Goal: Task Accomplishment & Management: Manage account settings

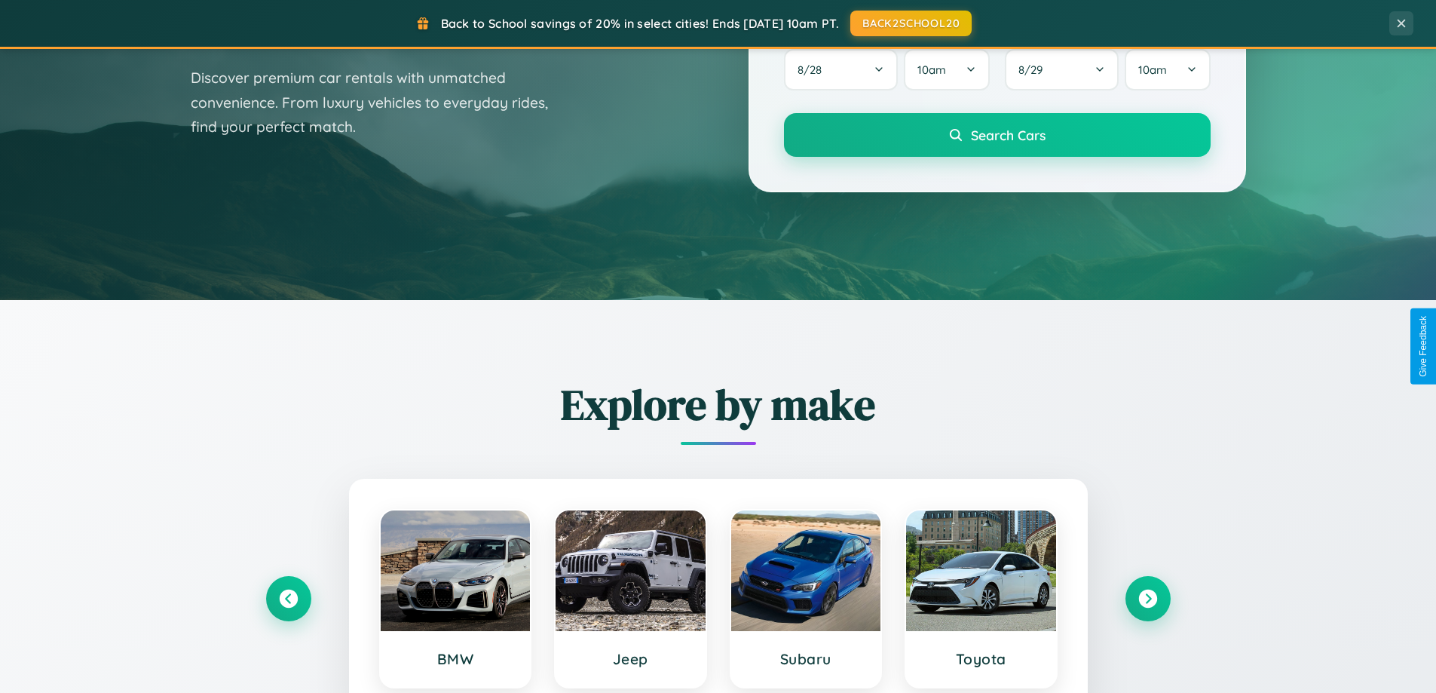
scroll to position [1037, 0]
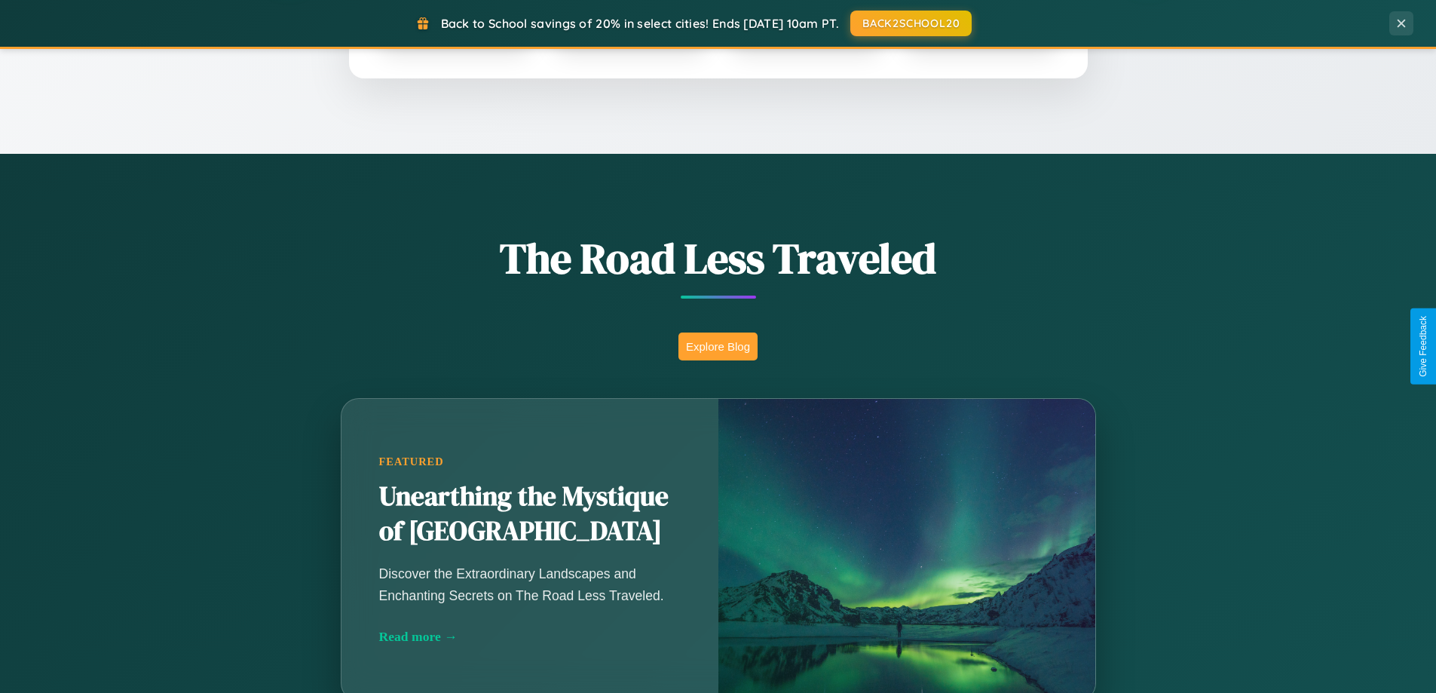
click at [718, 346] on button "Explore Blog" at bounding box center [718, 347] width 79 height 28
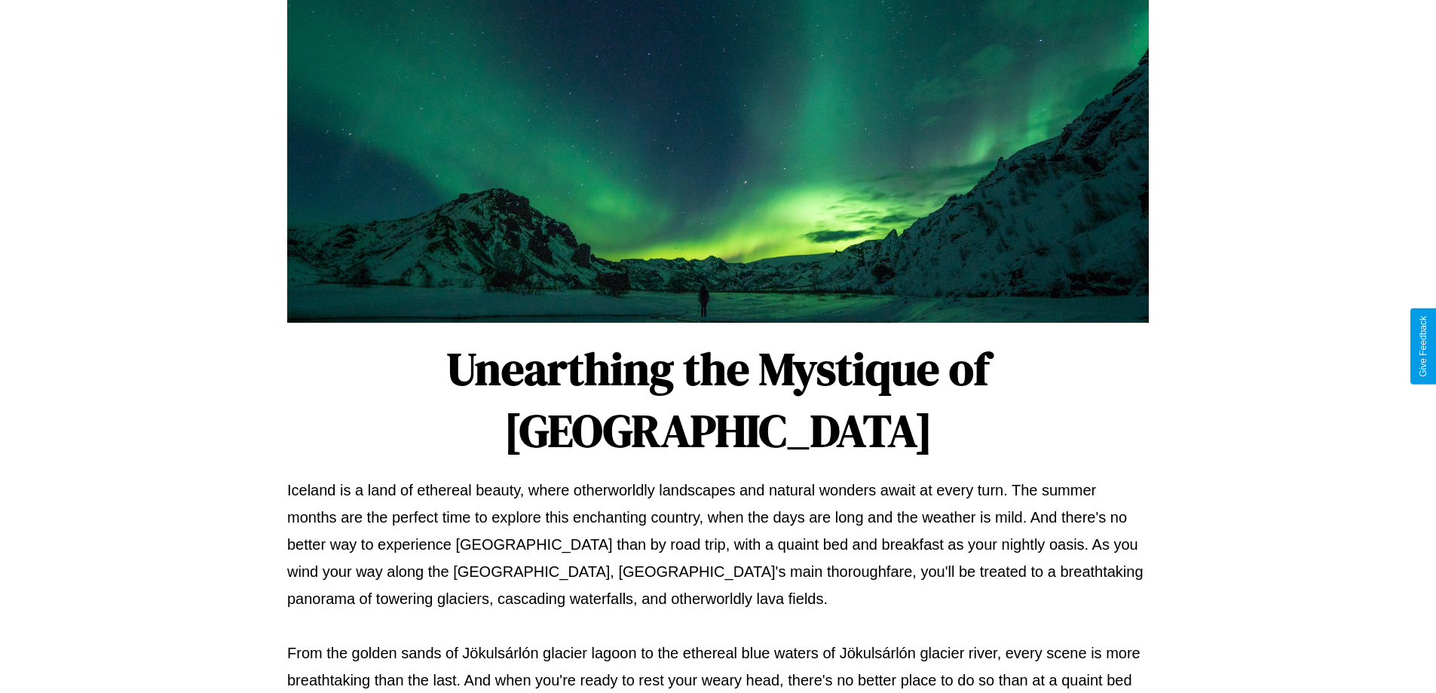
scroll to position [488, 0]
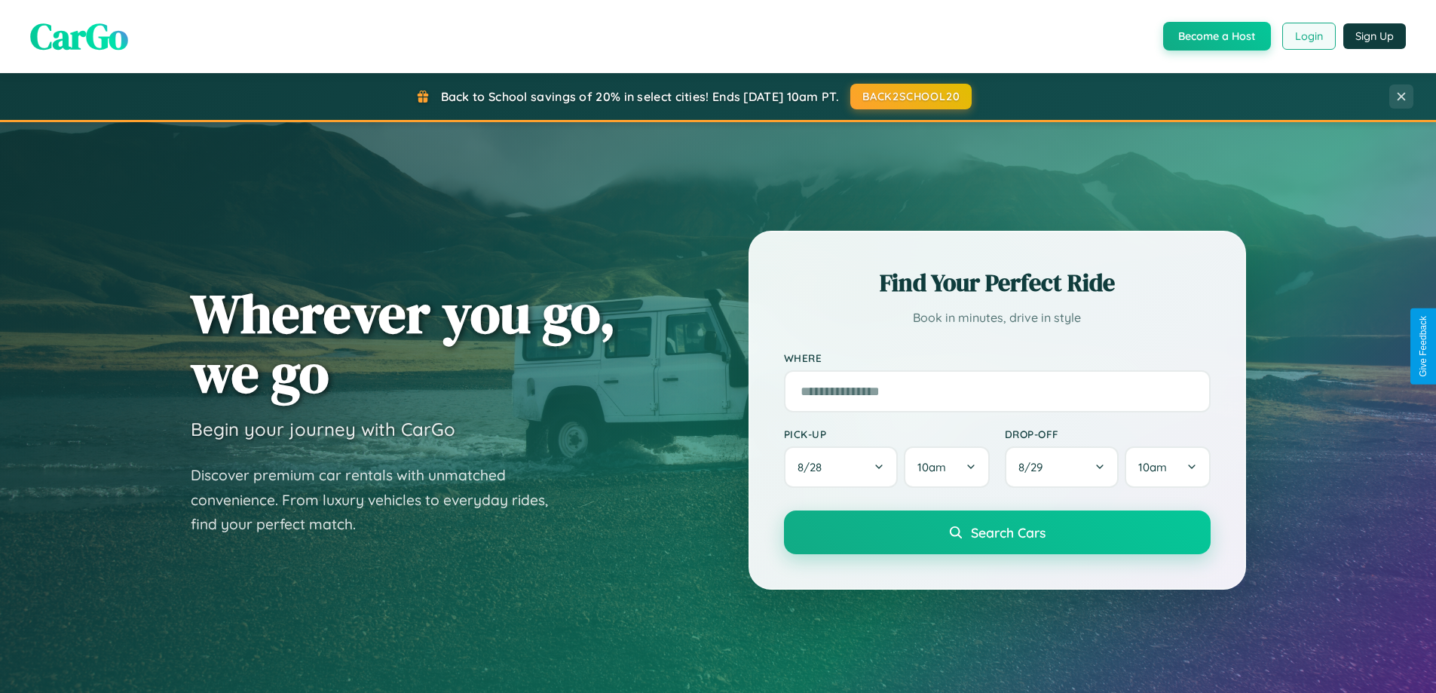
click at [1308, 36] on button "Login" at bounding box center [1310, 36] width 54 height 27
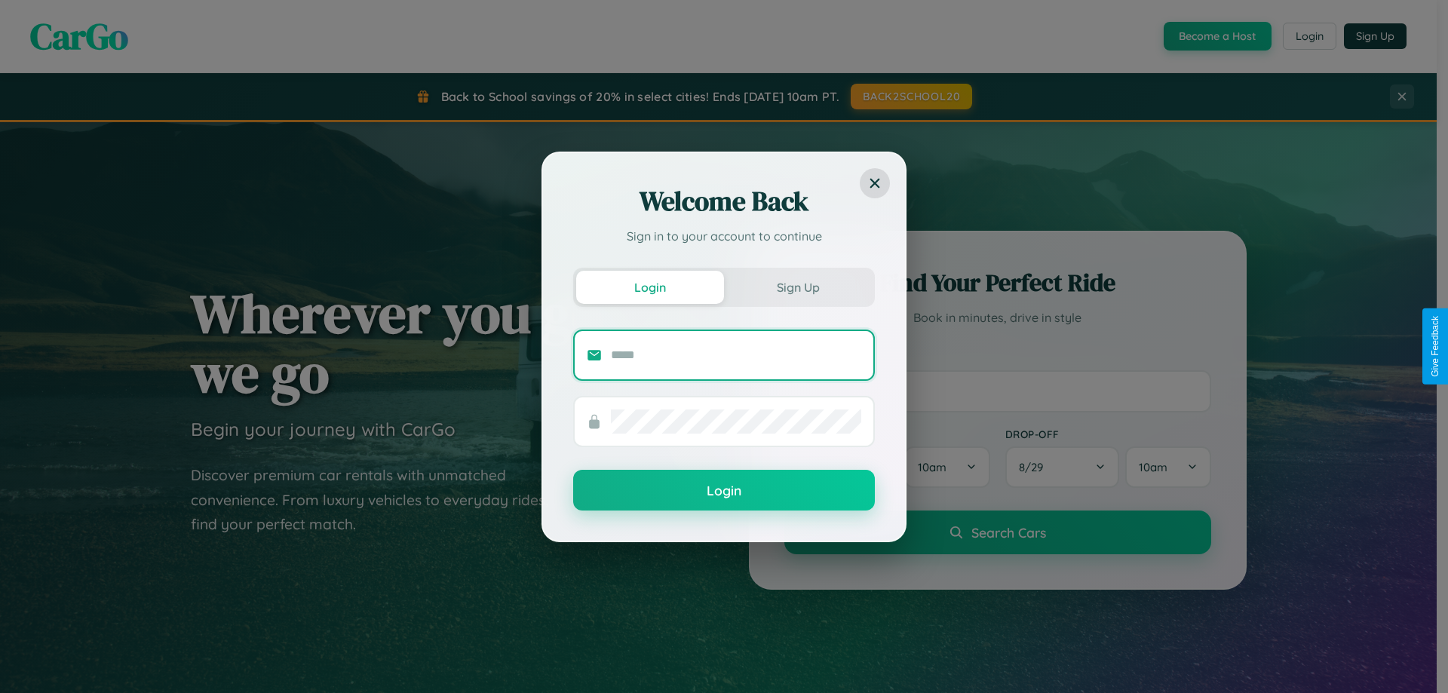
click at [736, 354] on input "text" at bounding box center [736, 355] width 250 height 24
type input "**********"
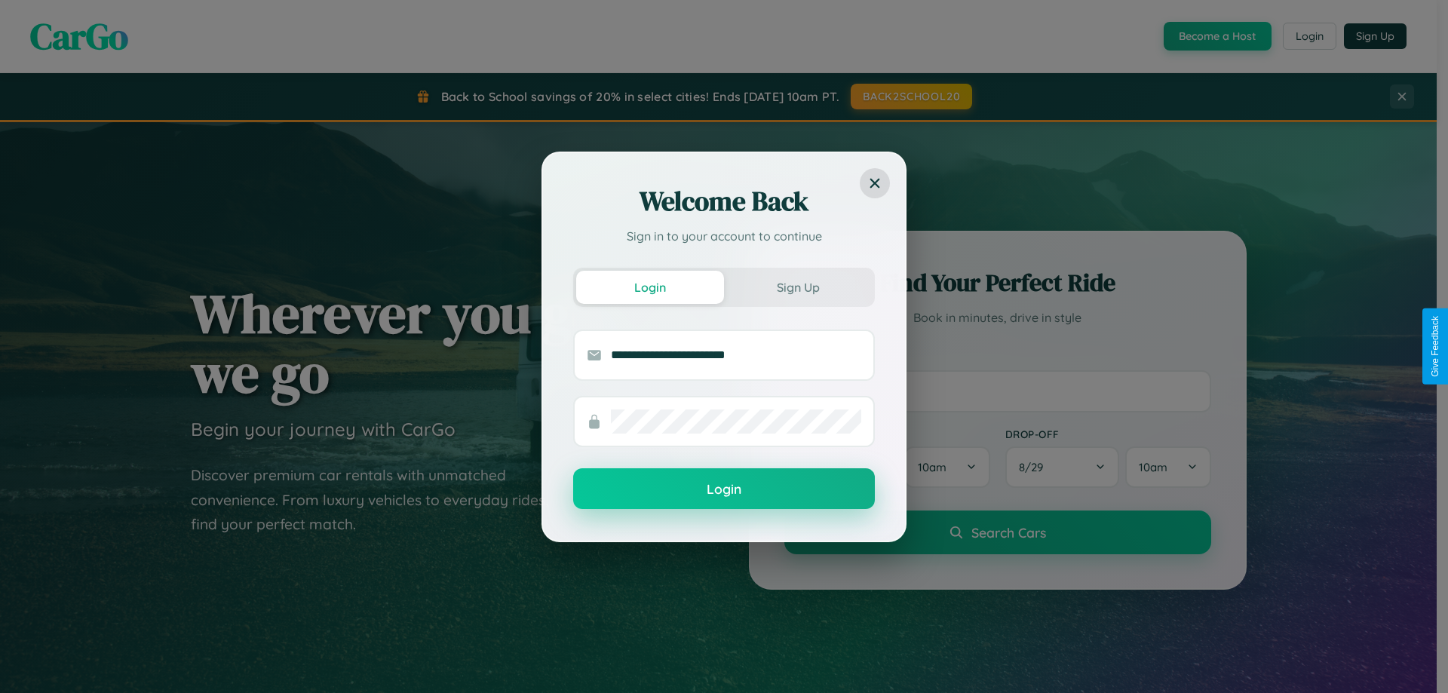
click at [724, 489] on button "Login" at bounding box center [724, 488] width 302 height 41
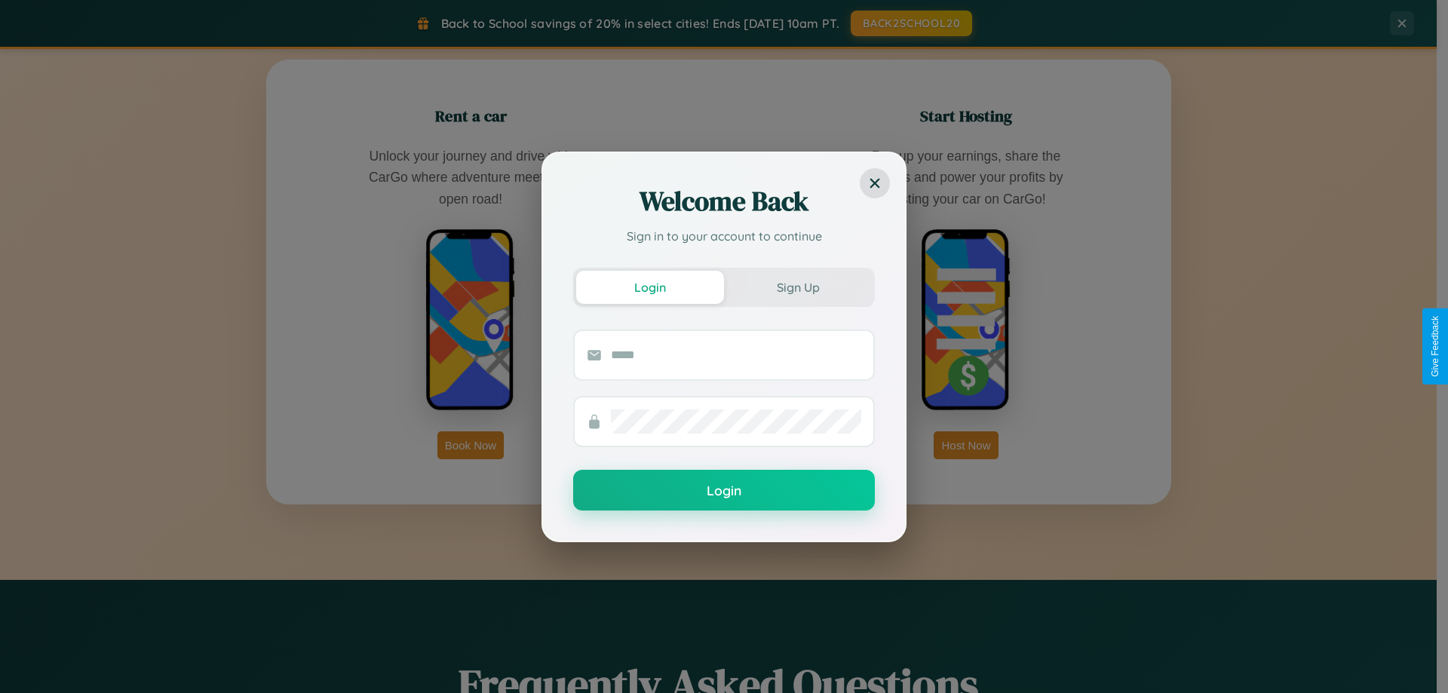
scroll to position [2423, 0]
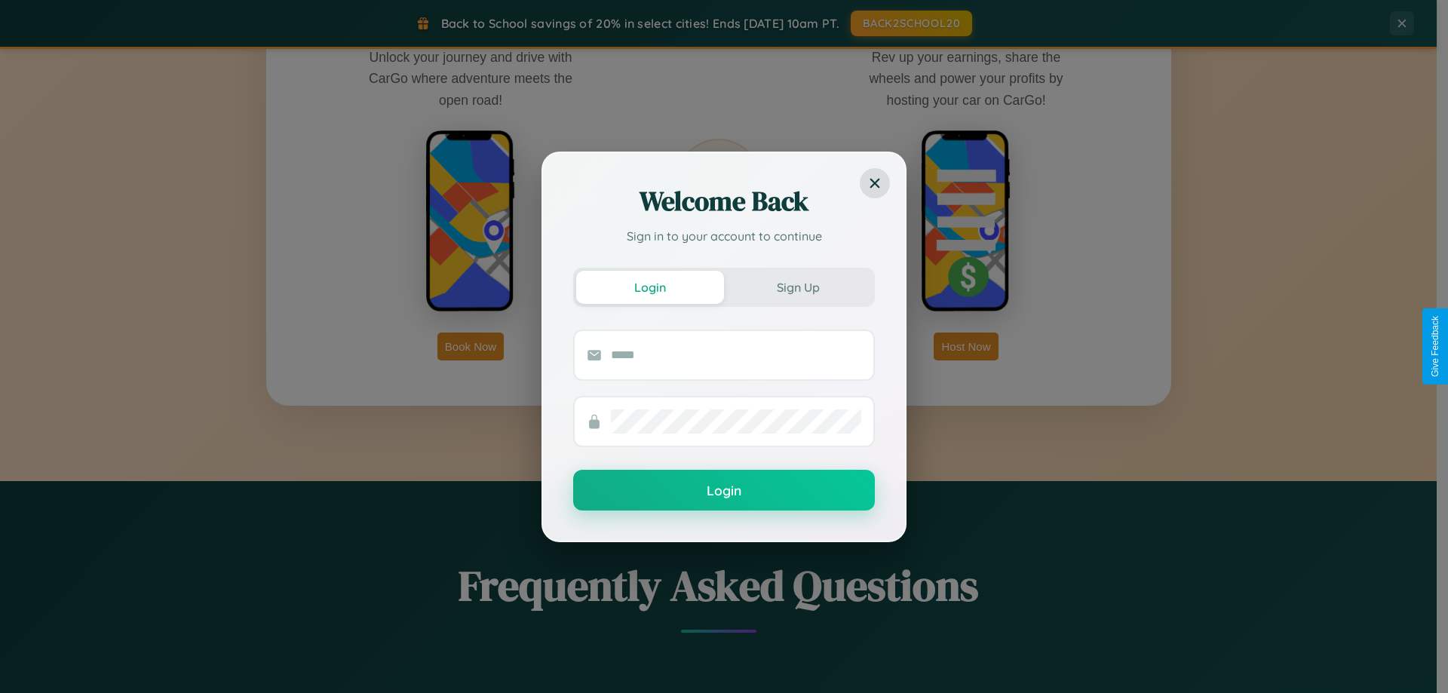
click at [966, 346] on div "Welcome Back Sign in to your account to continue Login Sign Up Login" at bounding box center [724, 346] width 1448 height 693
